Goal: Task Accomplishment & Management: Complete application form

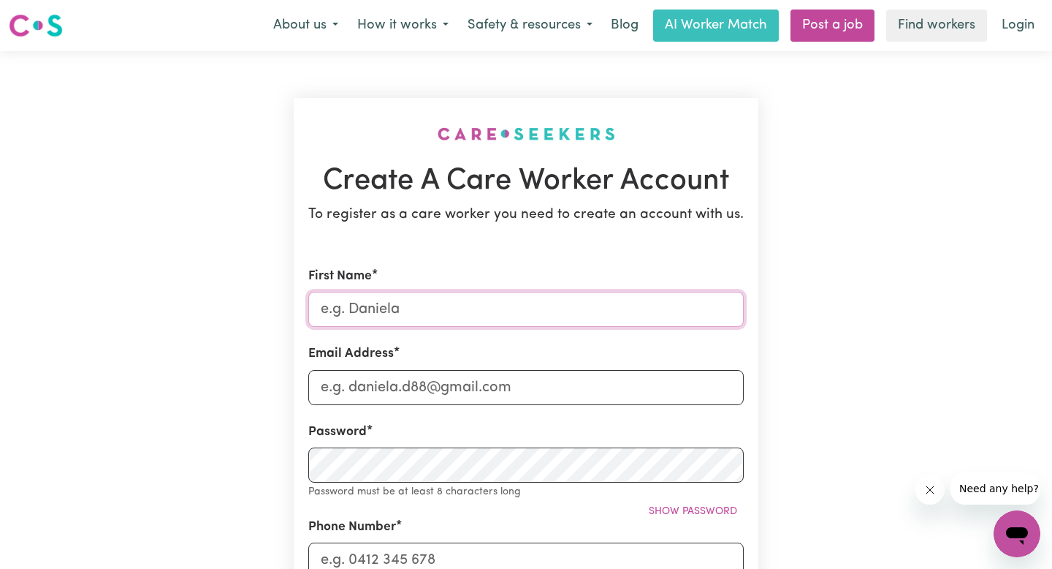
click at [421, 311] on input "First Name" at bounding box center [526, 309] width 436 height 35
type input "[PERSON_NAME]"
click at [418, 393] on input "Email Address" at bounding box center [526, 387] width 436 height 35
type input "[EMAIL_ADDRESS][DOMAIN_NAME]"
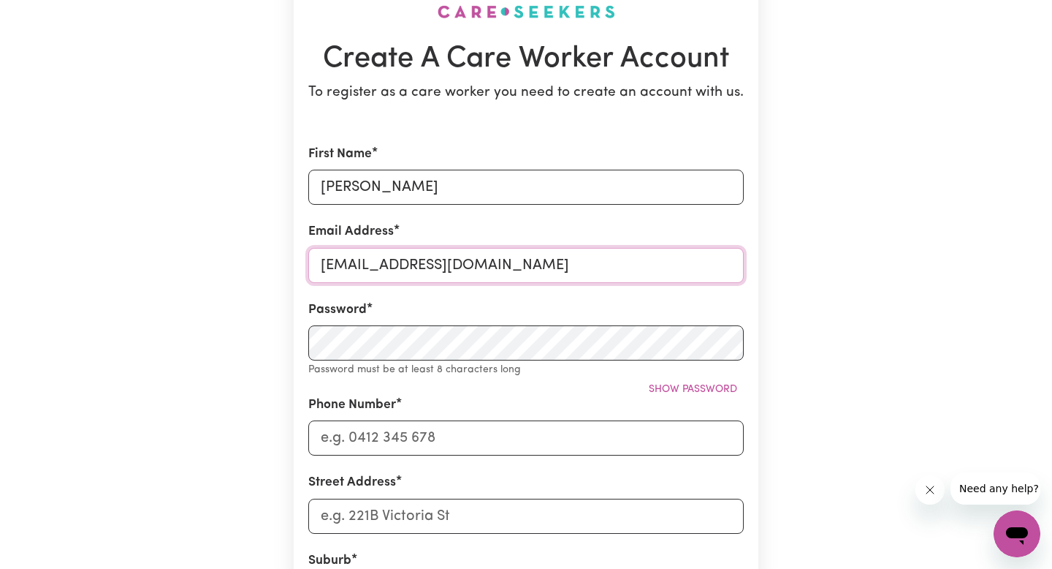
scroll to position [127, 0]
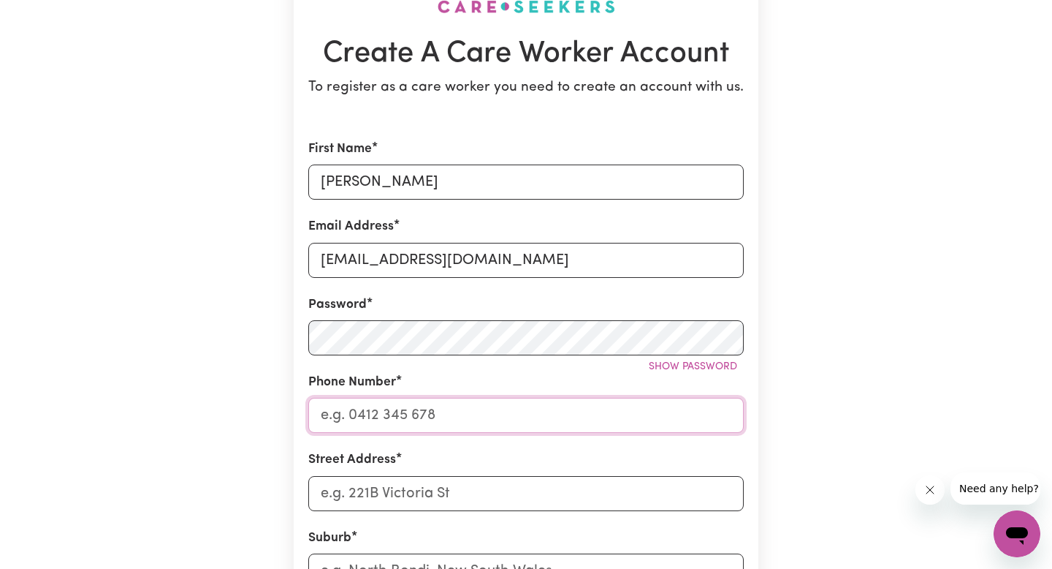
click at [454, 419] on input "Phone Number" at bounding box center [526, 415] width 436 height 35
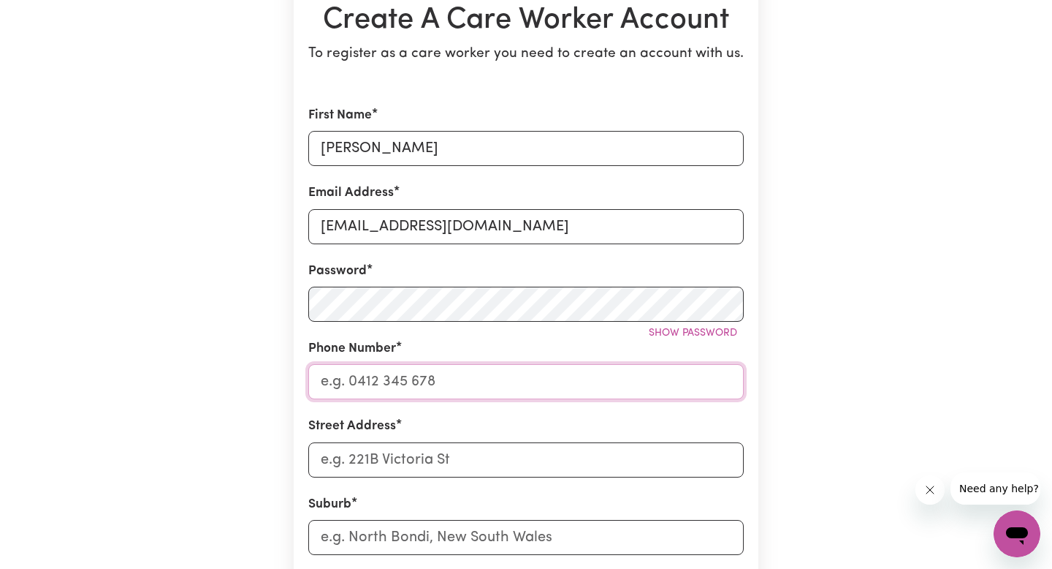
scroll to position [167, 0]
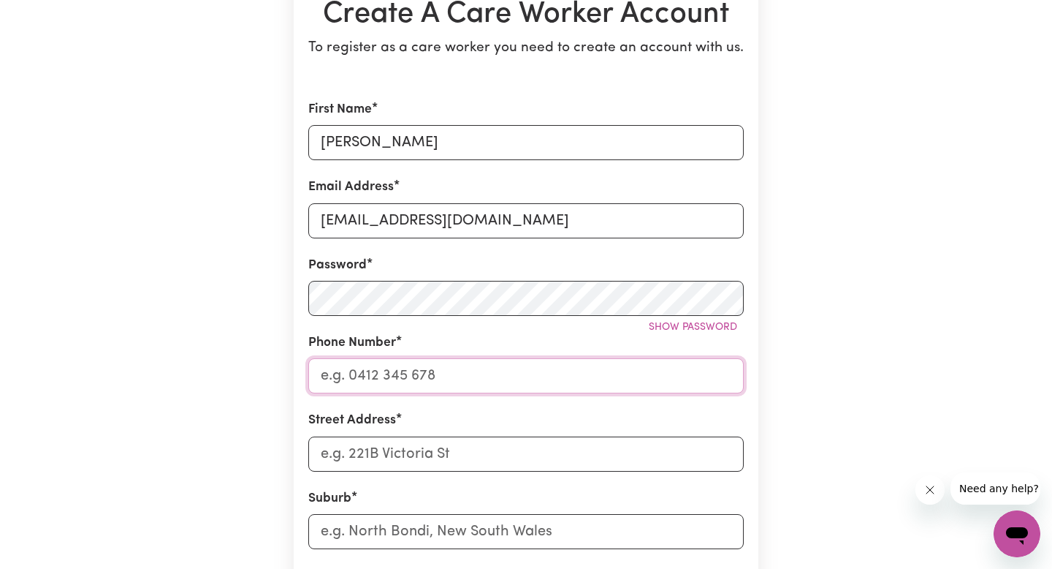
click at [496, 368] on input "Phone Number" at bounding box center [526, 375] width 436 height 35
click at [482, 442] on input "Street Address" at bounding box center [526, 453] width 436 height 35
click at [353, 372] on input "0468385828" at bounding box center [526, 375] width 436 height 35
click at [384, 376] on input "0468 385828" at bounding box center [526, 375] width 436 height 35
type input "0468 385 828"
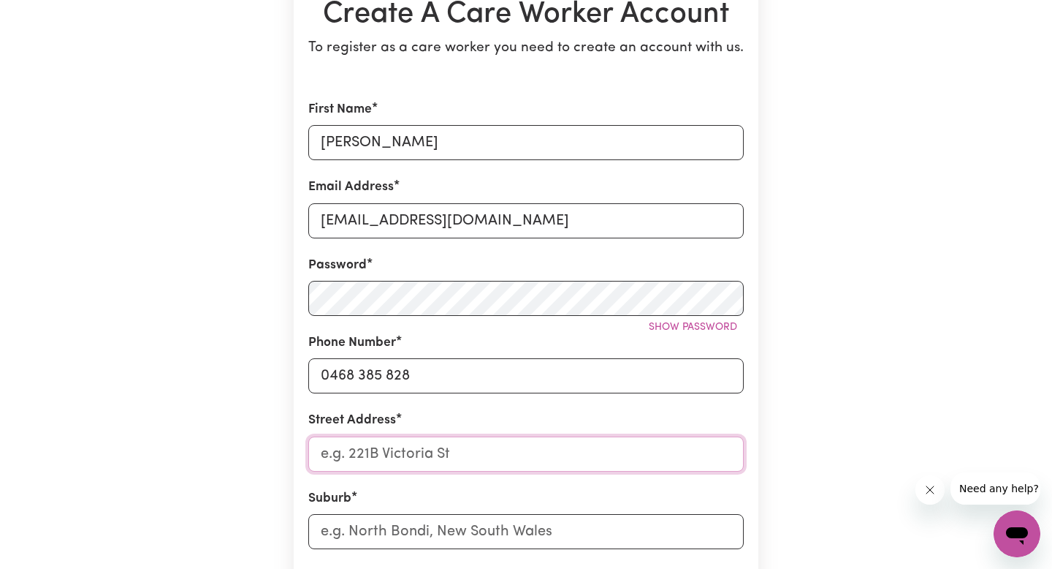
click at [434, 453] on input "Street Address" at bounding box center [526, 453] width 436 height 35
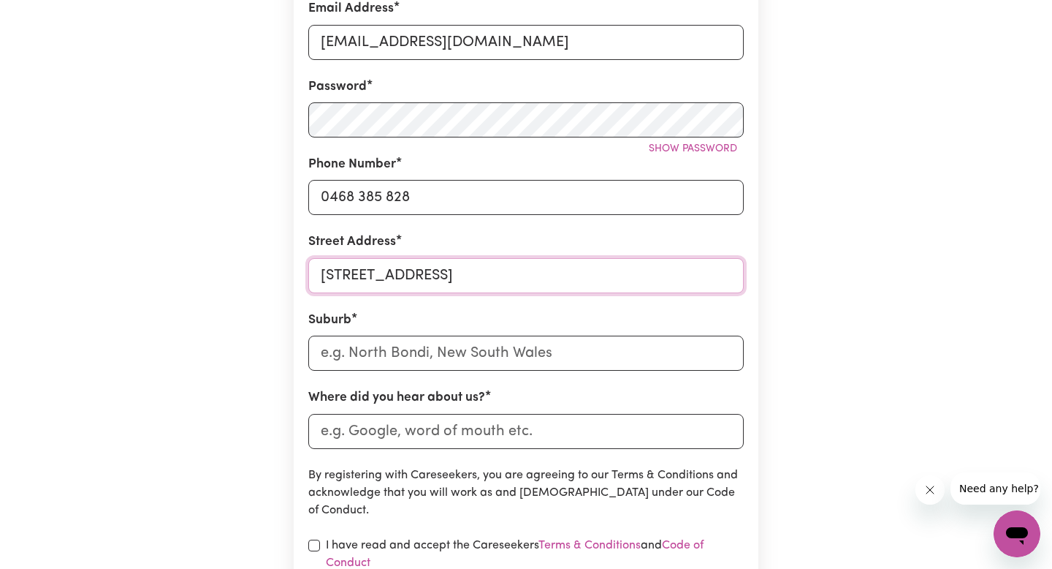
scroll to position [346, 0]
type input "[STREET_ADDRESS]"
click at [454, 358] on input "text" at bounding box center [526, 352] width 436 height 35
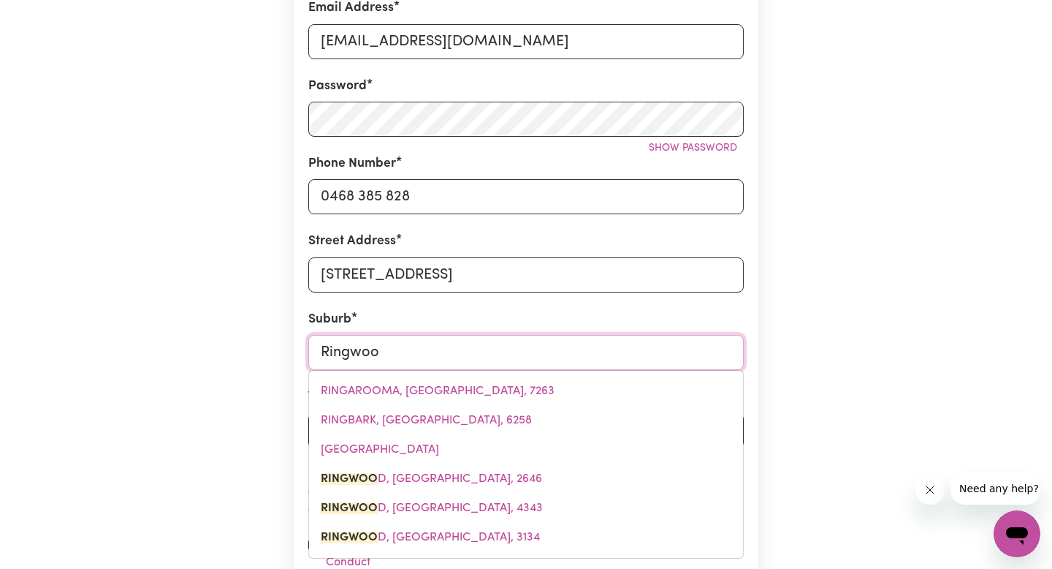
type input "Ringwood"
type input "[GEOGRAPHIC_DATA], [GEOGRAPHIC_DATA], 2646"
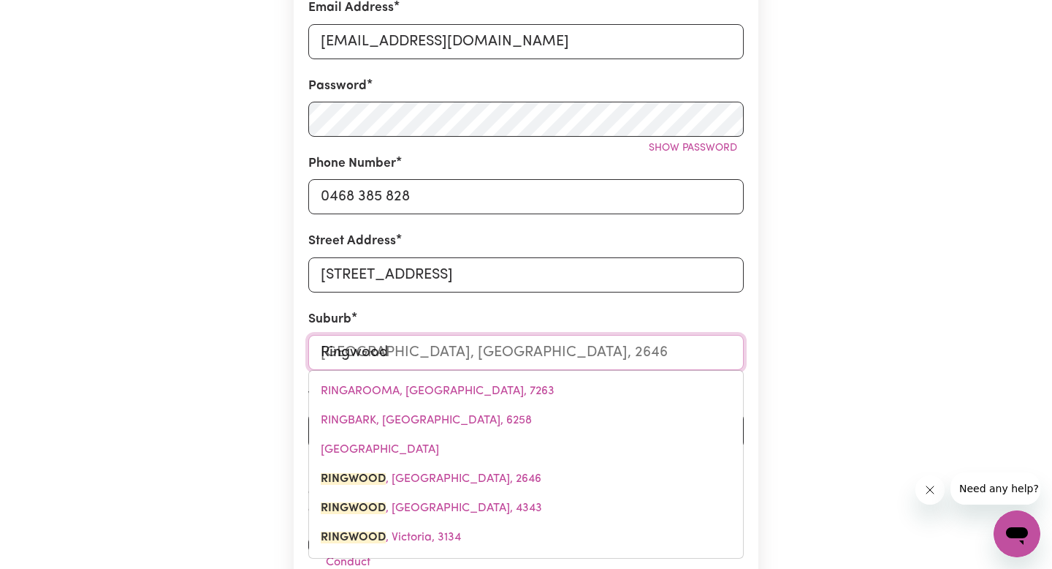
type input "Ringwood"
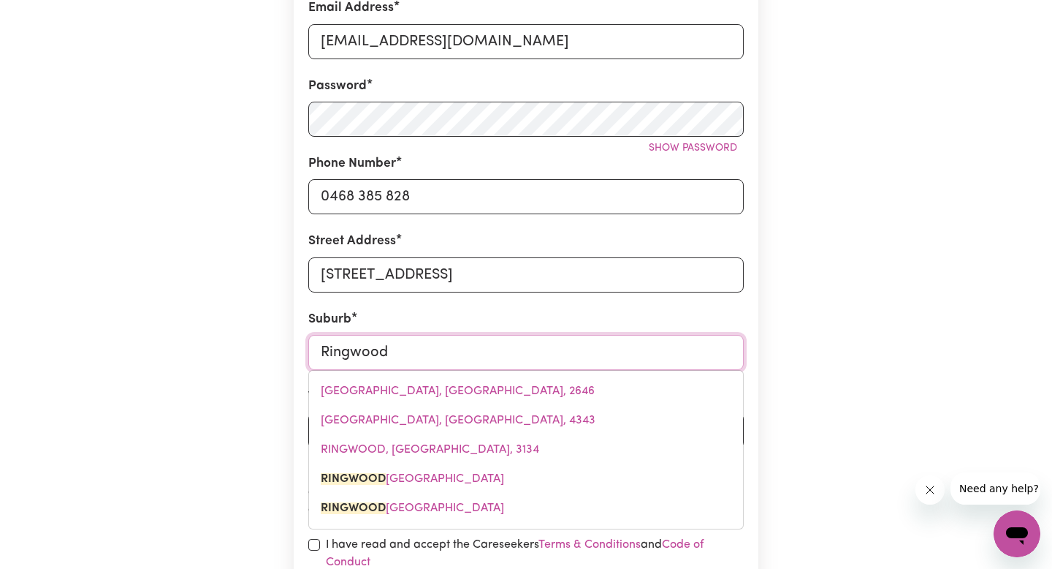
type input "[GEOGRAPHIC_DATA]"
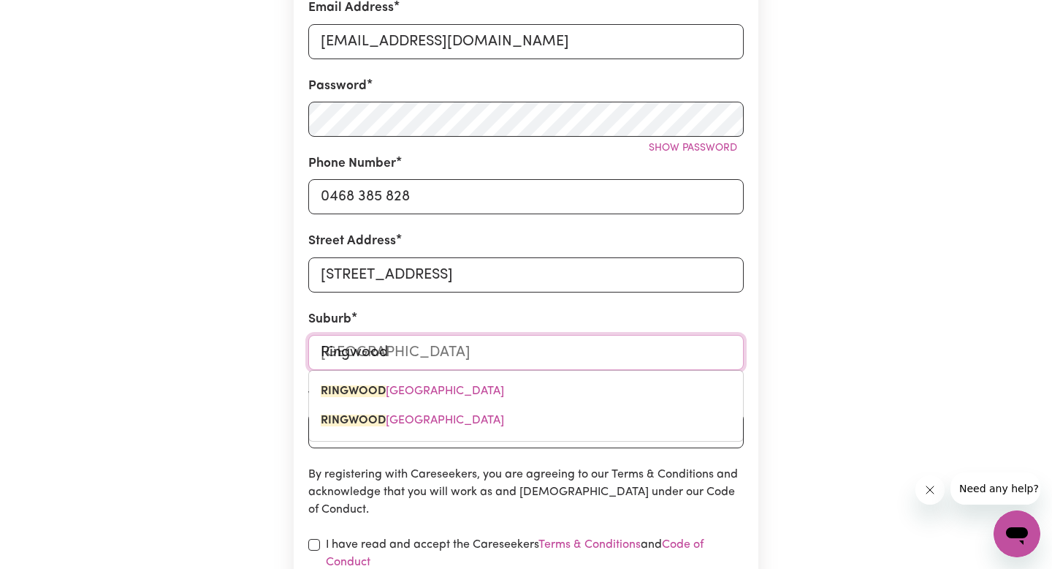
type input "Ringwood e"
type input "Ringwood eAST, [GEOGRAPHIC_DATA], 3135"
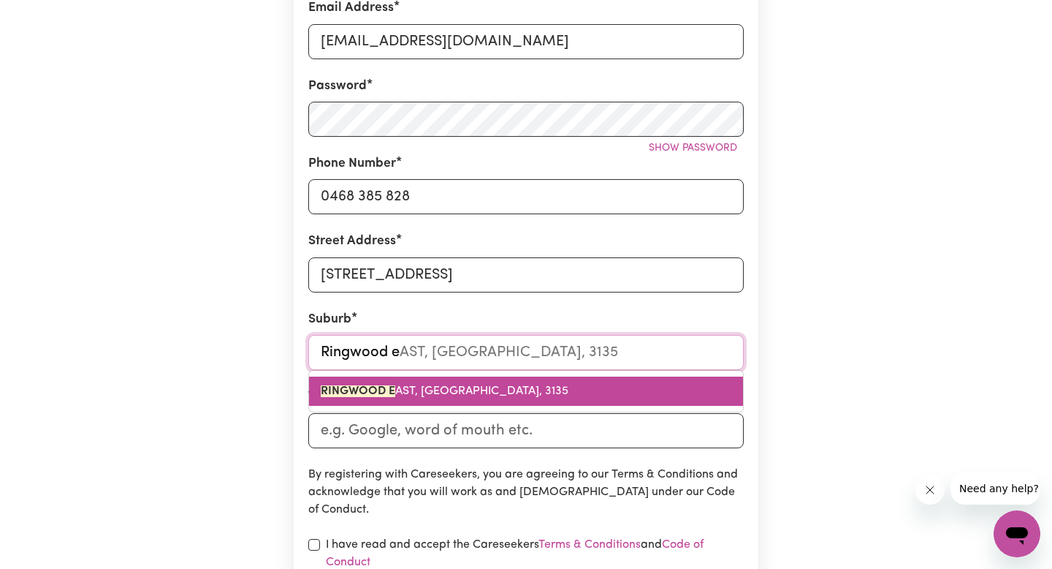
click at [465, 382] on link "RINGWOOD E AST, [GEOGRAPHIC_DATA], 3135" at bounding box center [526, 390] width 434 height 29
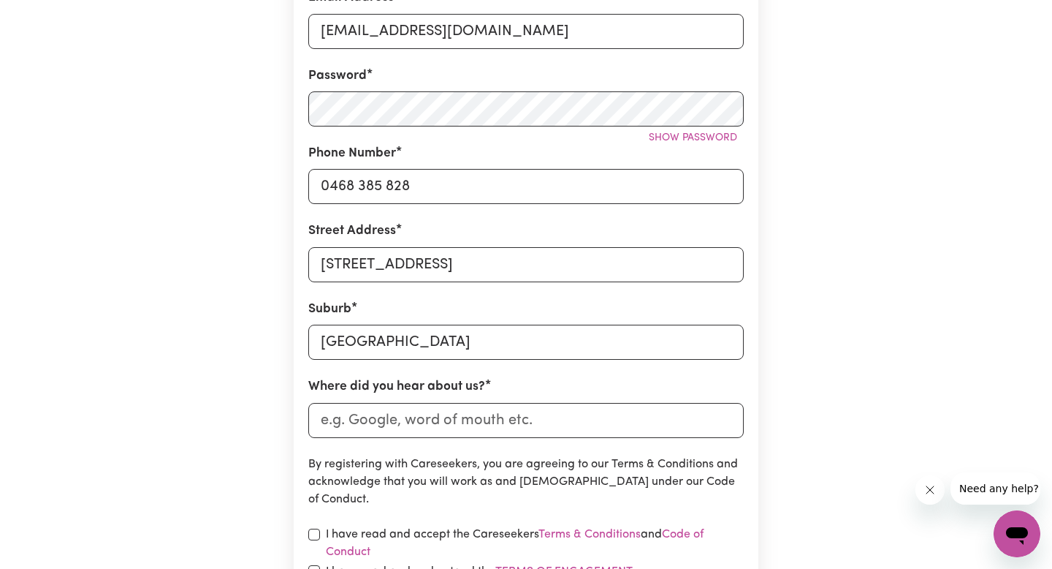
scroll to position [357, 0]
click at [474, 426] on input "Where did you hear about us?" at bounding box center [526, 419] width 436 height 35
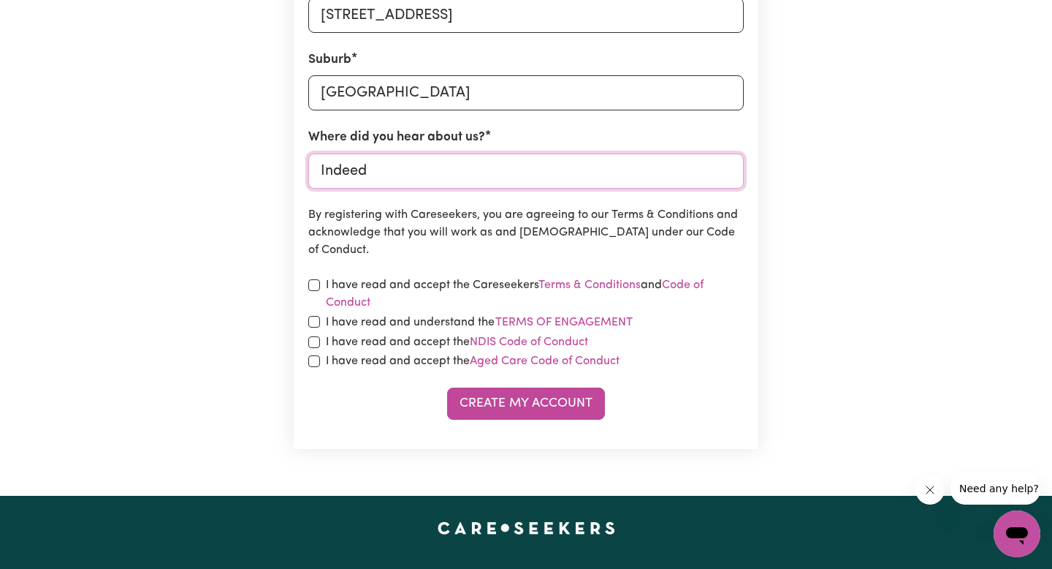
scroll to position [657, 0]
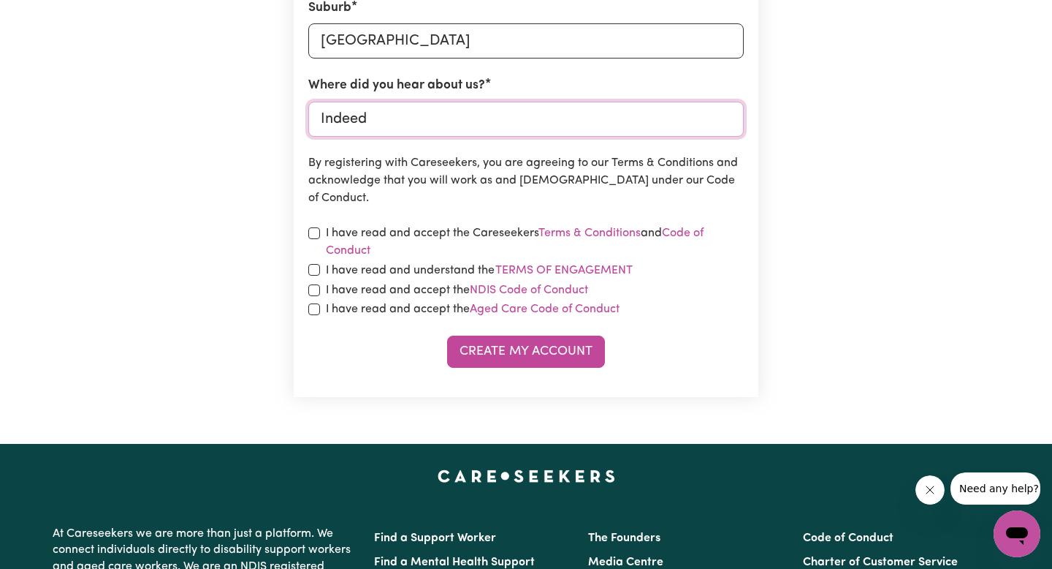
type input "Indeed"
click at [308, 231] on input "checkbox" at bounding box center [314, 233] width 12 height 12
checkbox input "true"
click at [313, 269] on input "checkbox" at bounding box center [314, 270] width 12 height 12
checkbox input "true"
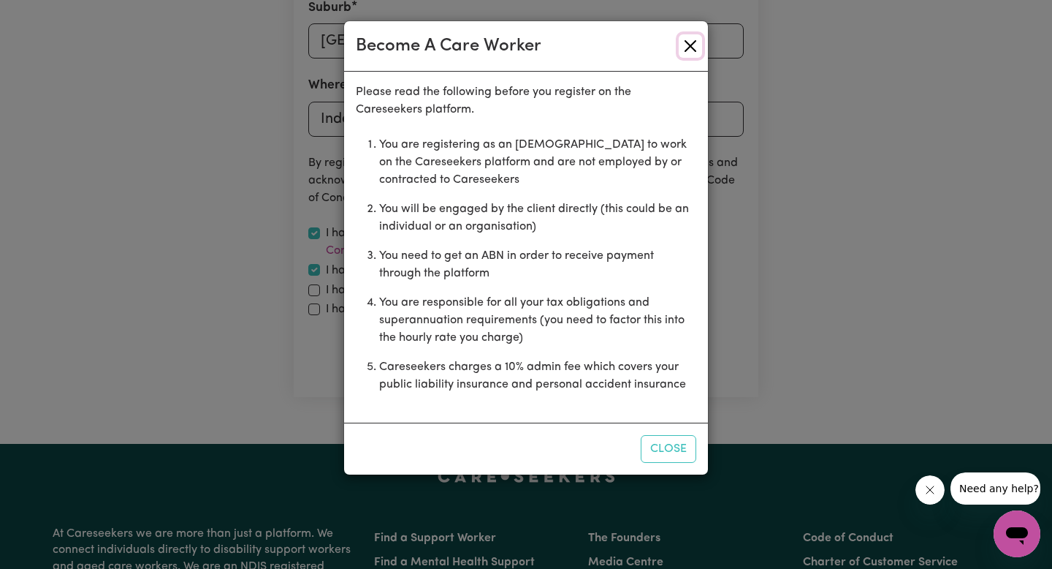
click at [686, 47] on button "Close" at bounding box center [690, 45] width 23 height 23
